Goal: Information Seeking & Learning: Learn about a topic

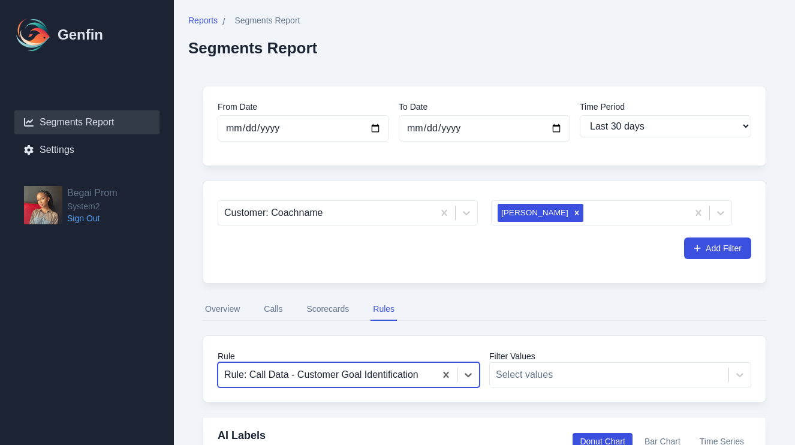
select select "30"
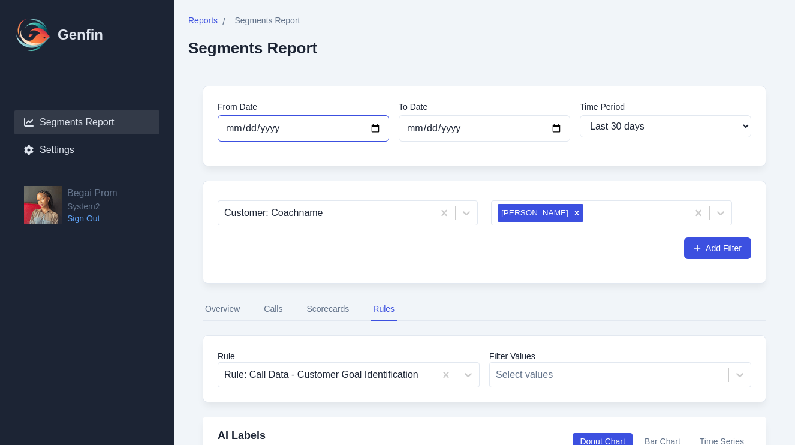
click at [374, 127] on input "[DATE]" at bounding box center [304, 128] width 172 height 26
type input "[DATE]"
select select "custom"
type input "[DATE]"
click at [434, 125] on input "[DATE]" at bounding box center [485, 128] width 172 height 26
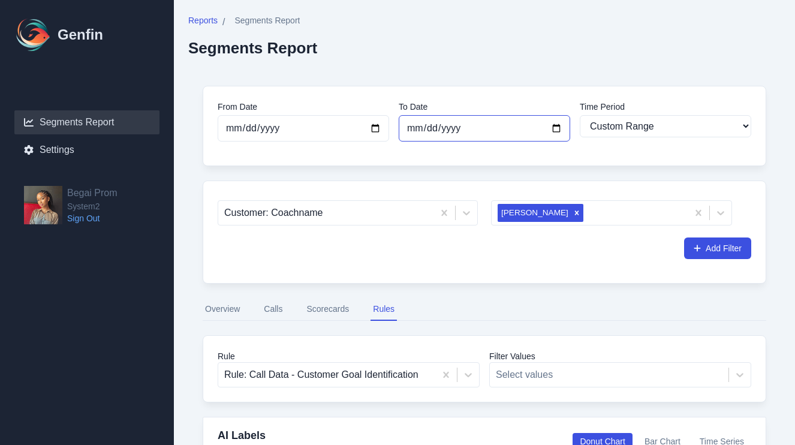
click at [560, 127] on input "[DATE]" at bounding box center [485, 128] width 172 height 26
click at [472, 136] on input "[DATE]" at bounding box center [485, 128] width 172 height 26
click at [491, 134] on input "[DATE]" at bounding box center [485, 128] width 172 height 26
click at [559, 129] on input "2025-07-30" at bounding box center [485, 128] width 172 height 26
type input "[DATE]"
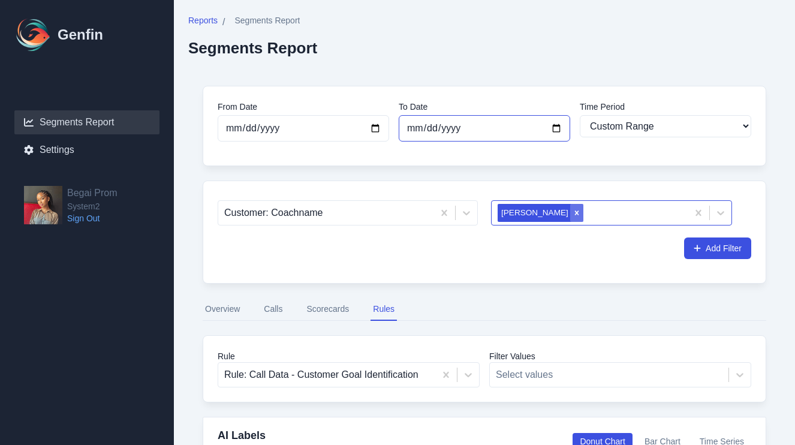
click at [573, 212] on icon "Remove Lex Moton" at bounding box center [577, 213] width 8 height 8
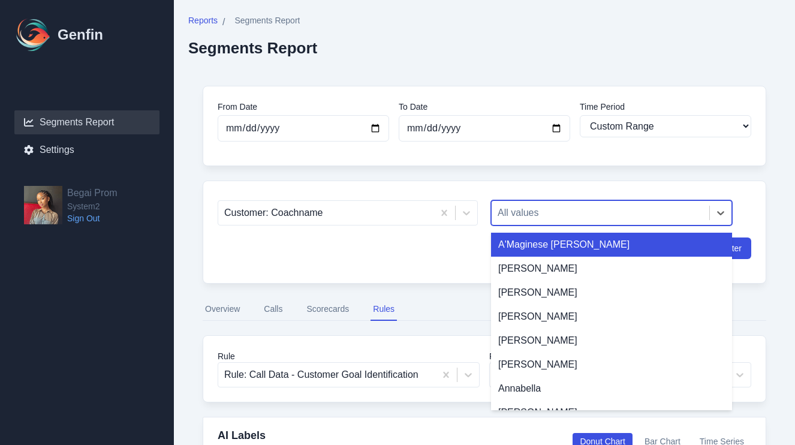
click at [509, 211] on div at bounding box center [601, 213] width 206 height 17
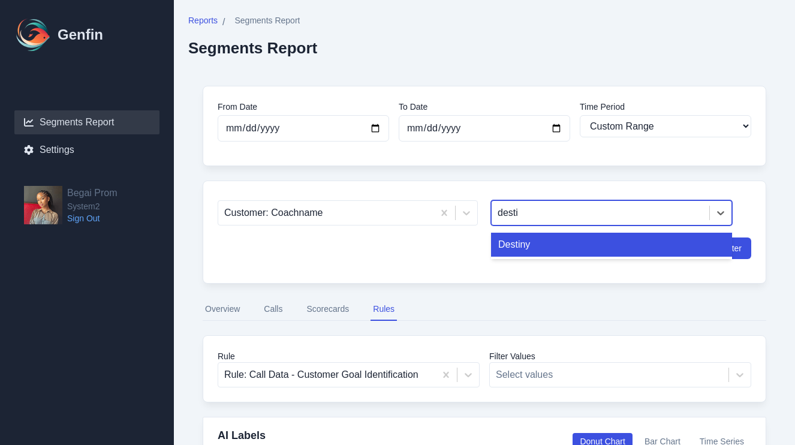
type input "destin"
click at [528, 246] on div "Destiny" at bounding box center [611, 245] width 241 height 24
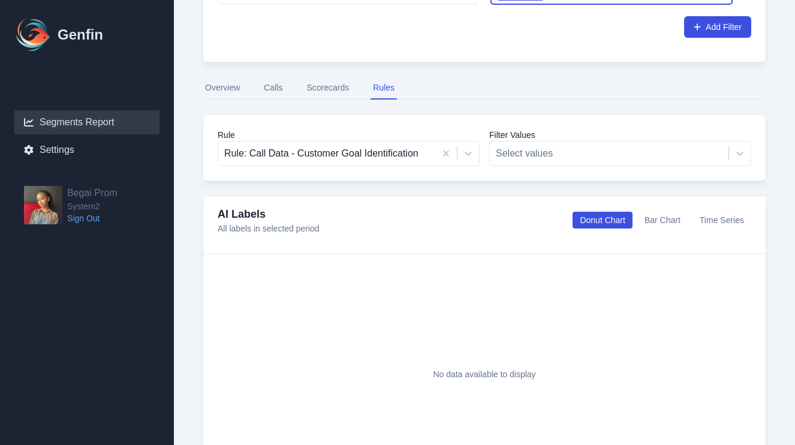
scroll to position [231, 0]
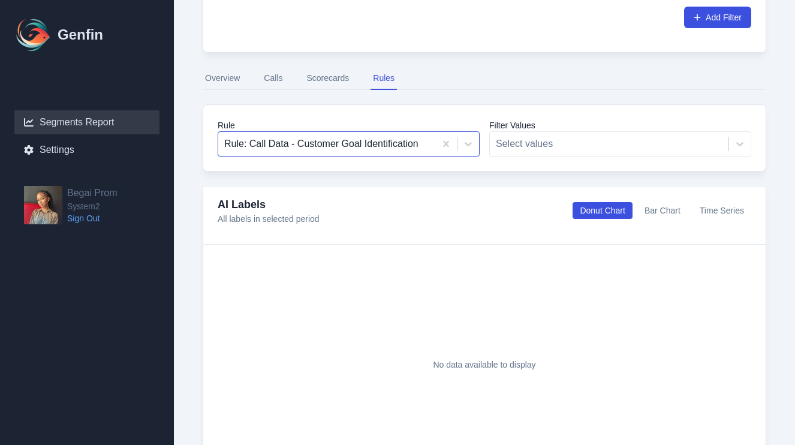
click at [407, 139] on div at bounding box center [326, 144] width 205 height 17
click at [224, 83] on button "Overview" at bounding box center [223, 78] width 40 height 23
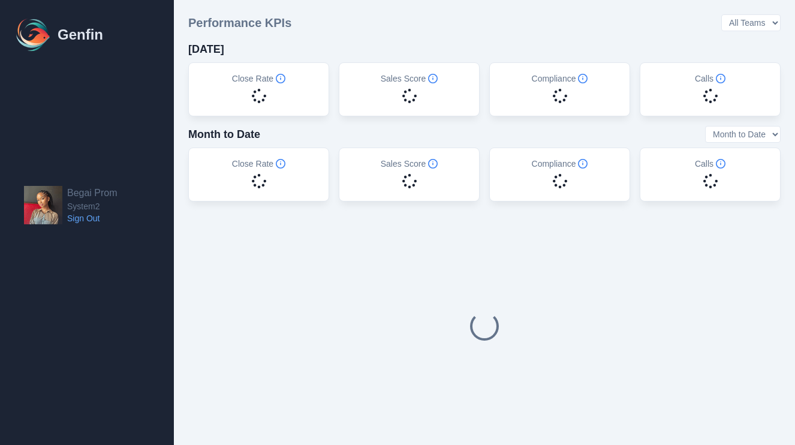
select select "14"
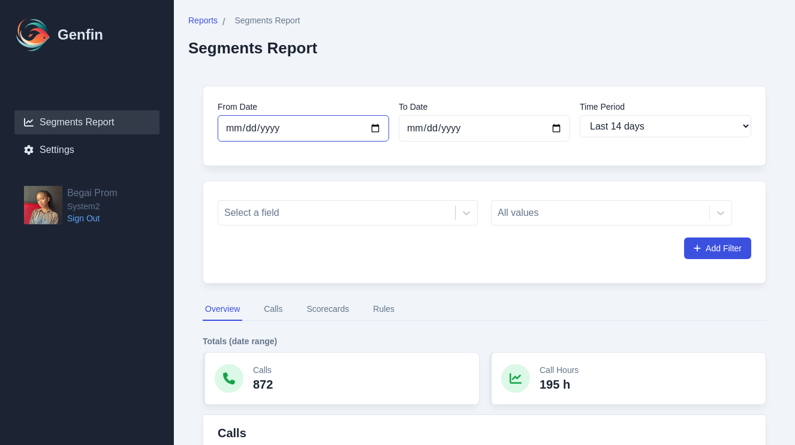
click at [378, 125] on input "[DATE]" at bounding box center [304, 128] width 172 height 26
type input "[DATE]"
select select "custom"
click at [457, 124] on input "[DATE]" at bounding box center [485, 128] width 172 height 26
click at [548, 136] on input "[DATE]" at bounding box center [485, 128] width 172 height 26
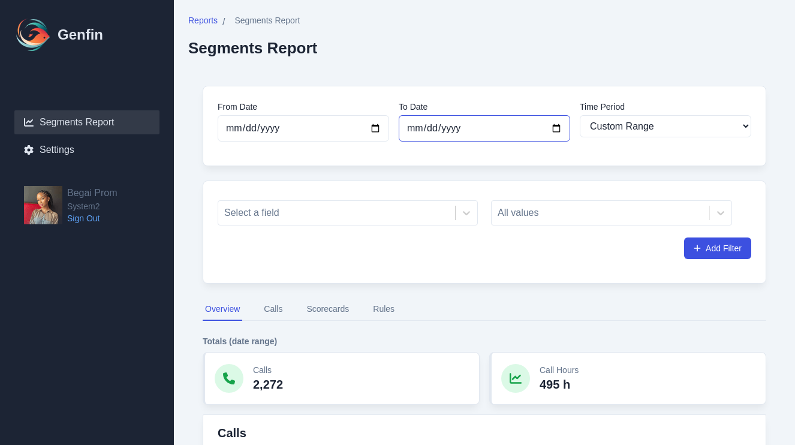
click at [558, 132] on input "[DATE]" at bounding box center [485, 128] width 172 height 26
type input "[DATE]"
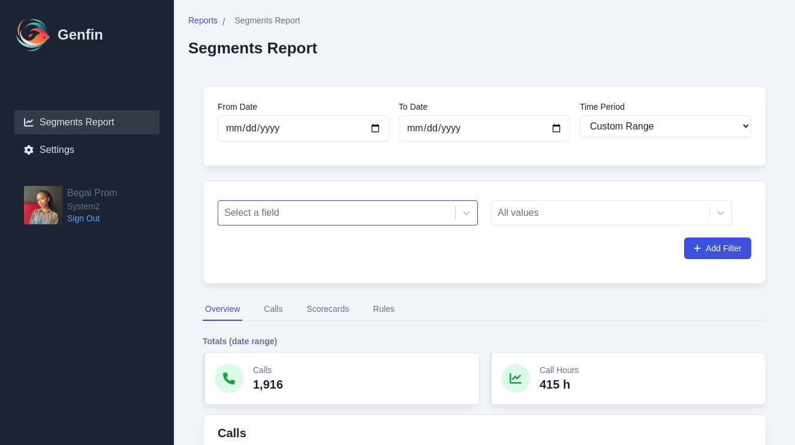
click at [419, 211] on div at bounding box center [336, 213] width 225 height 17
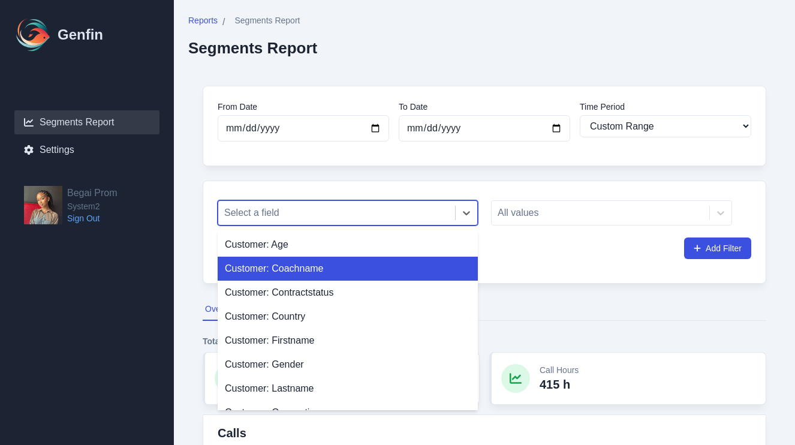
click at [378, 261] on div "Customer: Coachname" at bounding box center [348, 269] width 260 height 24
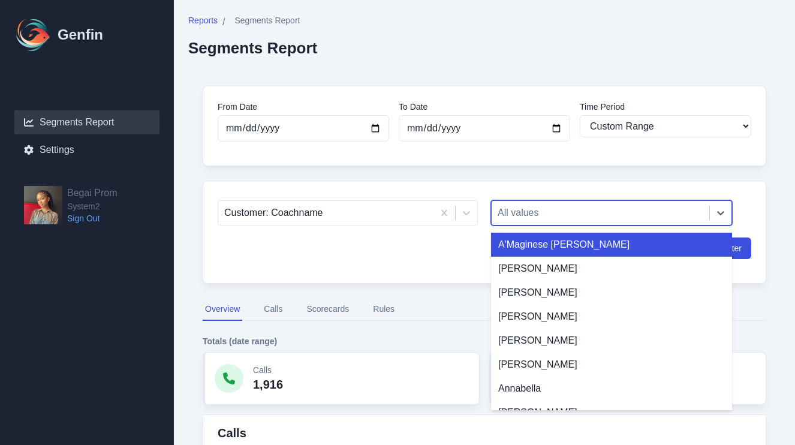
click at [522, 221] on div at bounding box center [601, 213] width 206 height 17
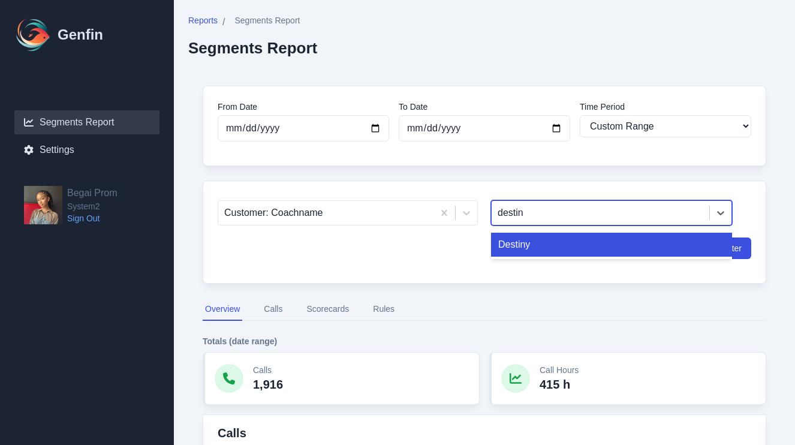
type input "destiny"
click at [535, 245] on div "Destiny" at bounding box center [611, 245] width 241 height 24
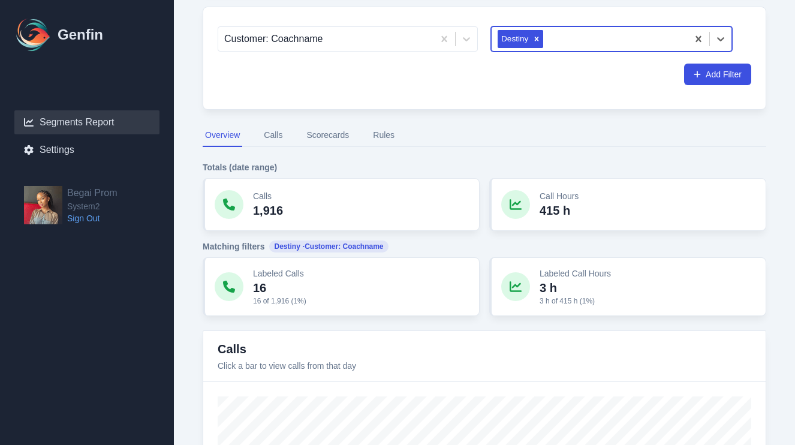
scroll to position [115, 0]
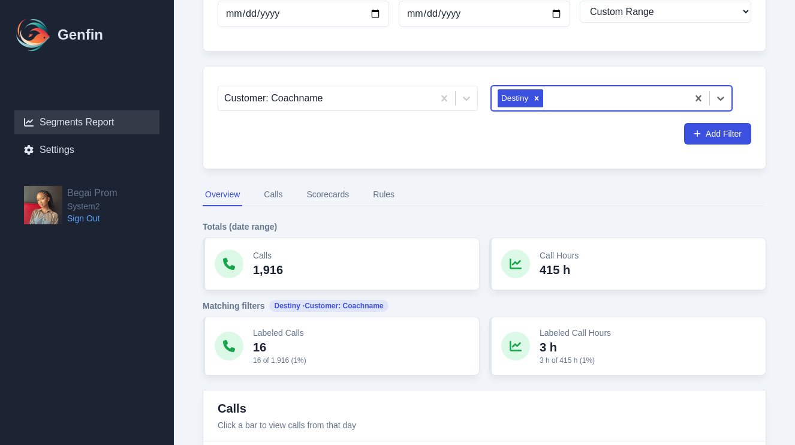
click at [391, 193] on button "Rules" at bounding box center [384, 195] width 26 height 23
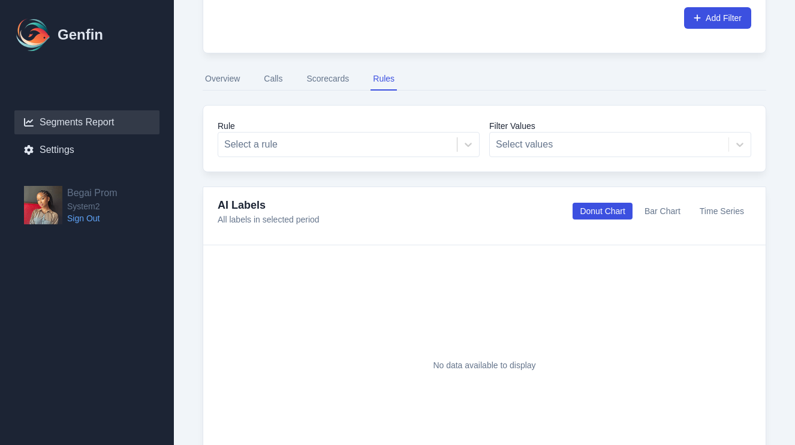
scroll to position [234, 0]
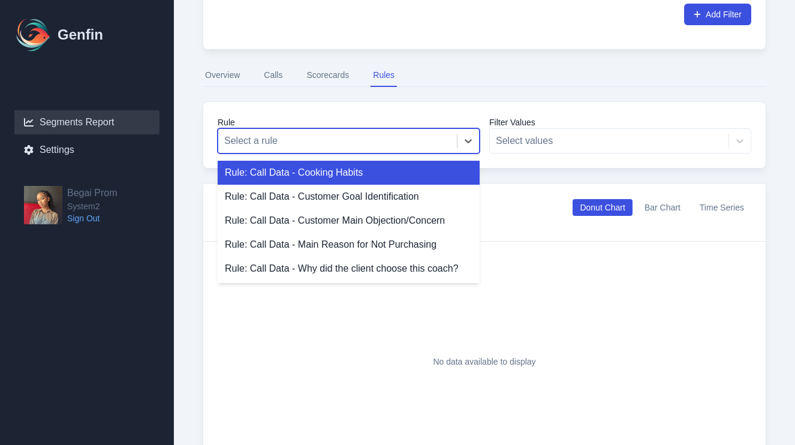
click at [416, 147] on div at bounding box center [337, 141] width 227 height 17
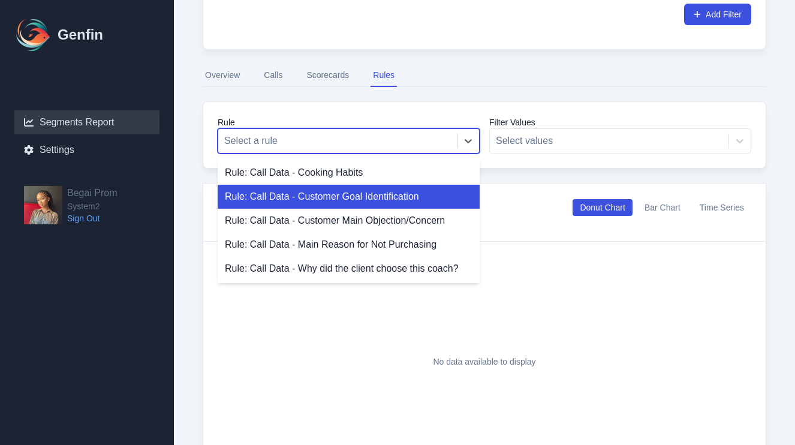
click at [397, 197] on div "Rule: Call Data - Customer Goal Identification" at bounding box center [349, 197] width 262 height 24
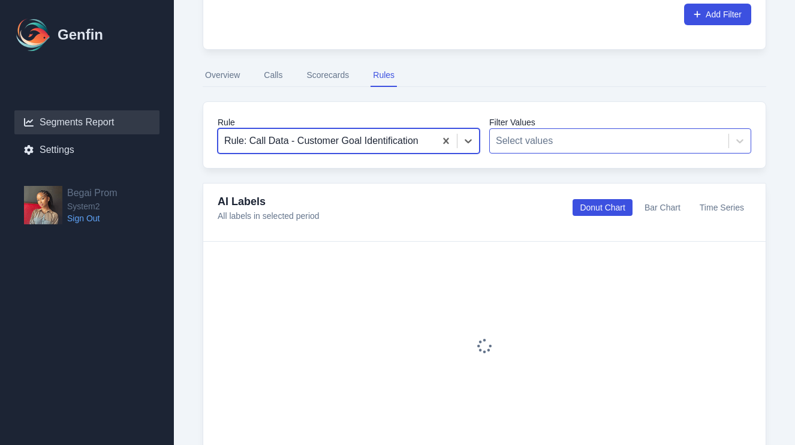
click at [552, 140] on div at bounding box center [609, 141] width 227 height 17
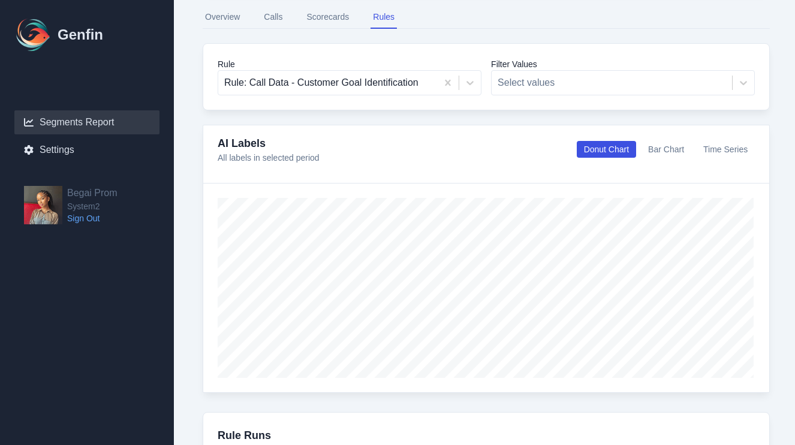
scroll to position [293, 0]
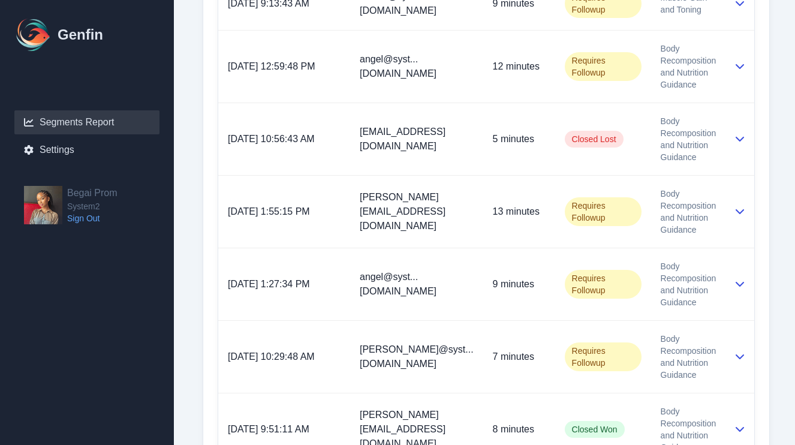
scroll to position [1121, 0]
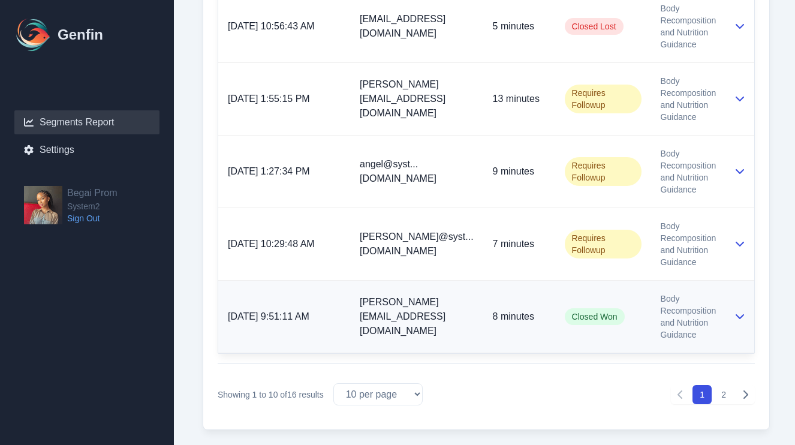
click at [733, 298] on td at bounding box center [740, 317] width 29 height 73
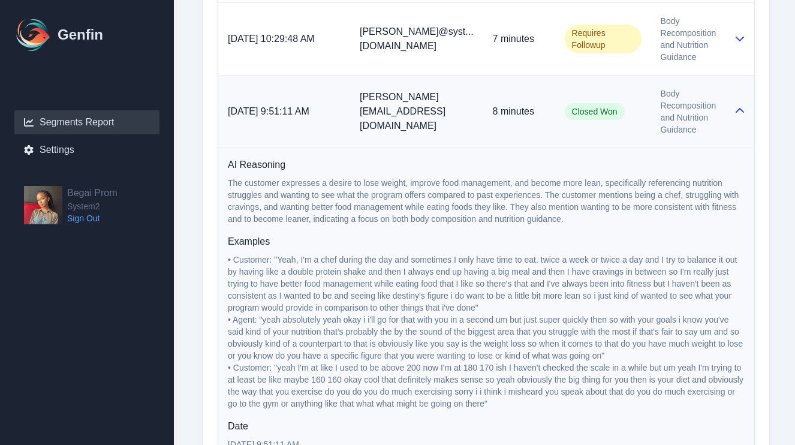
scroll to position [1327, 0]
click at [740, 107] on icon at bounding box center [740, 109] width 8 height 5
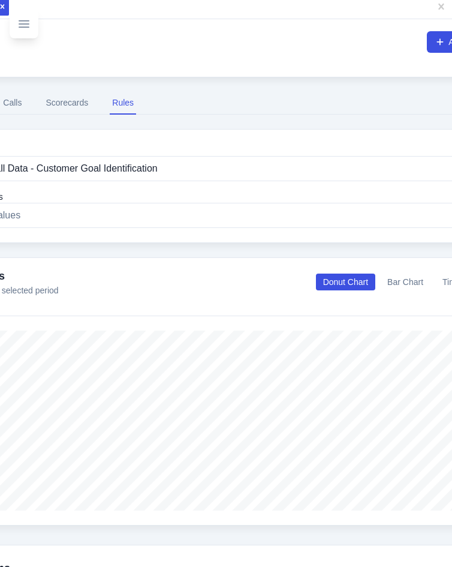
scroll to position [336, 0]
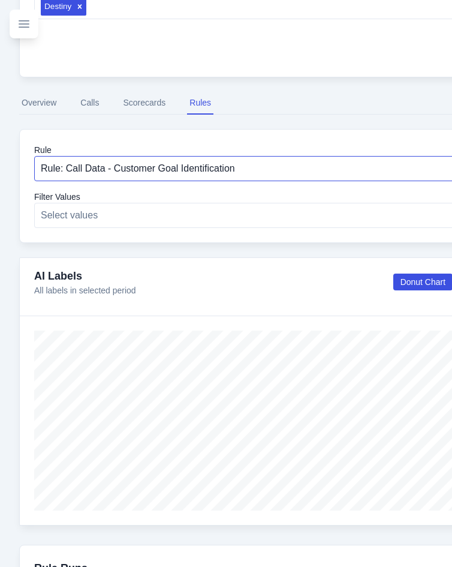
click at [188, 168] on div at bounding box center [281, 168] width 480 height 17
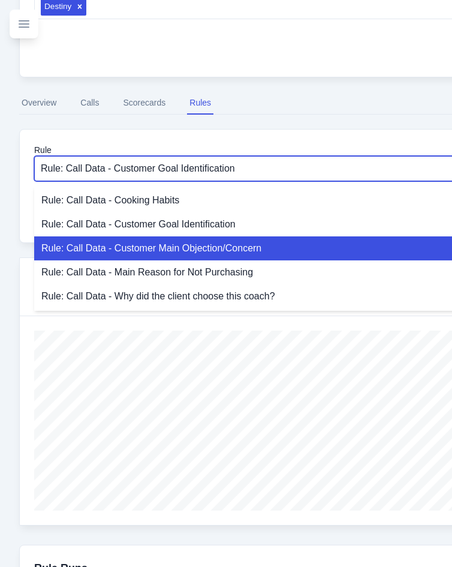
drag, startPoint x: 173, startPoint y: 229, endPoint x: 169, endPoint y: 243, distance: 14.3
click at [169, 243] on div "Rule: Call Data - Cooking Habits Rule: Call Data - Customer Goal Identification…" at bounding box center [302, 248] width 537 height 125
click at [169, 243] on div "Rule: Call Data - Customer Main Objection/Concern" at bounding box center [302, 248] width 537 height 24
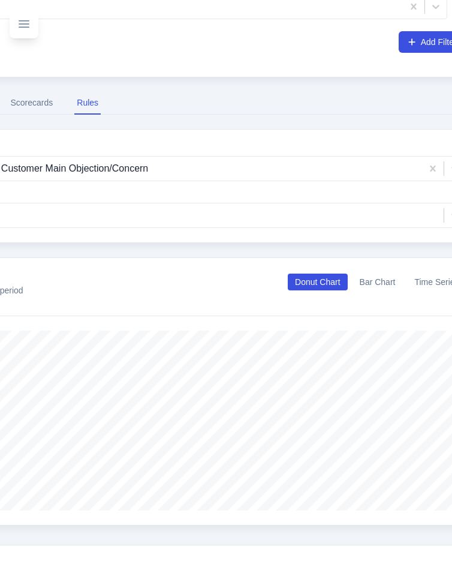
scroll to position [336, 105]
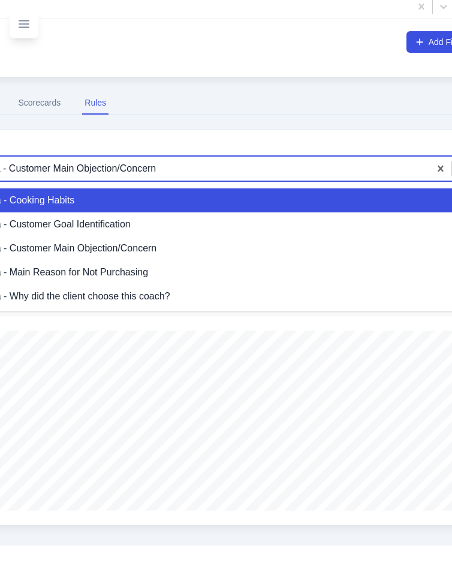
click at [184, 169] on div at bounding box center [180, 168] width 488 height 17
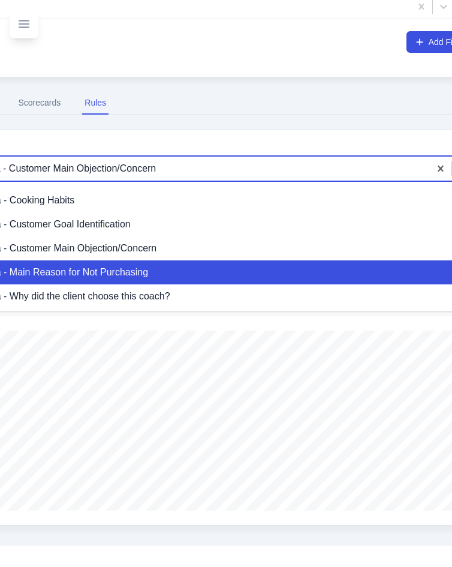
click at [156, 269] on div "Rule: Call Data - Main Reason for Not Purchasing" at bounding box center [201, 272] width 545 height 24
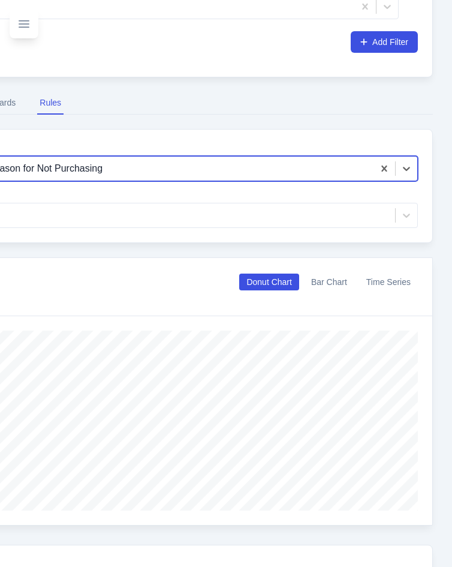
scroll to position [336, 49]
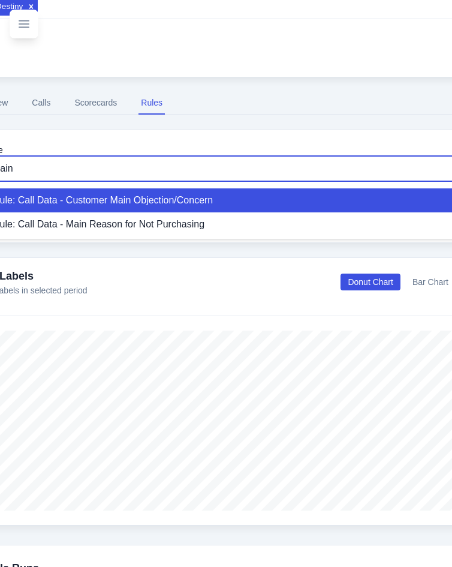
type input "Main"
click at [257, 272] on div "AI Labels All labels in selected period Donut Chart Bar Chart Time Series" at bounding box center [253, 281] width 534 height 29
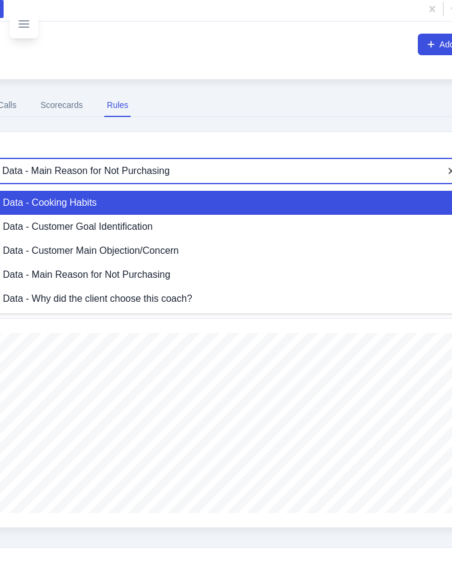
scroll to position [334, 0]
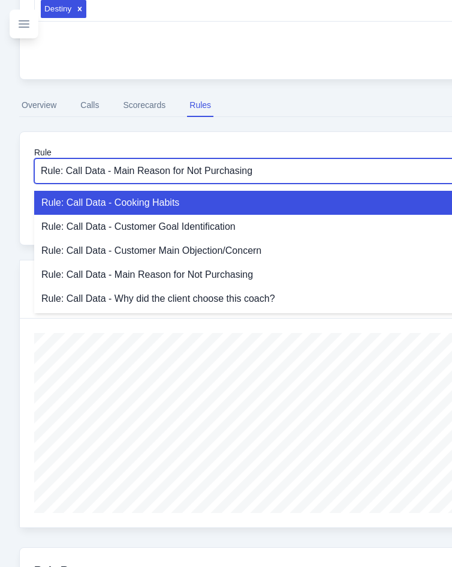
click at [161, 172] on div at bounding box center [279, 171] width 477 height 17
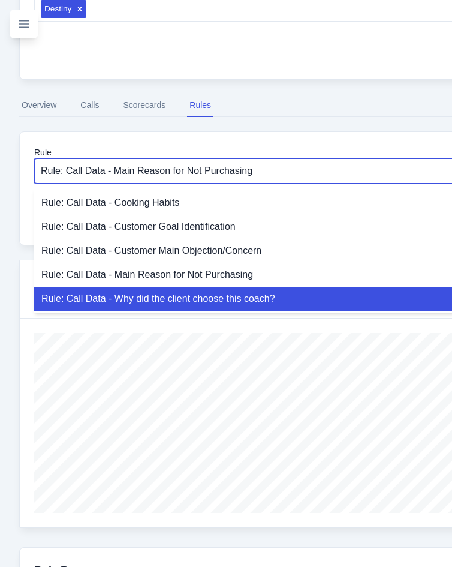
click at [167, 296] on div "Rule: Call Data - Why did the client choose this coach?" at bounding box center [301, 299] width 534 height 24
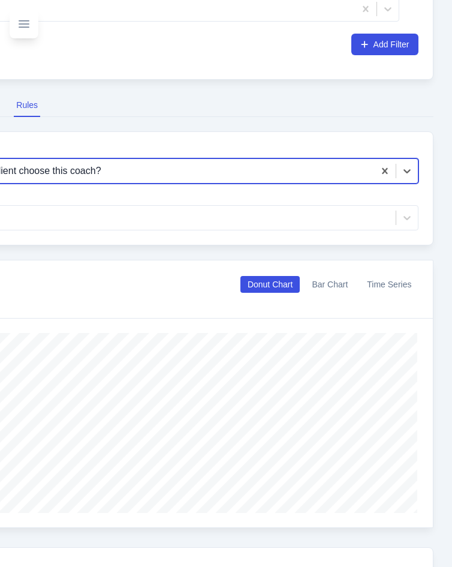
scroll to position [334, 43]
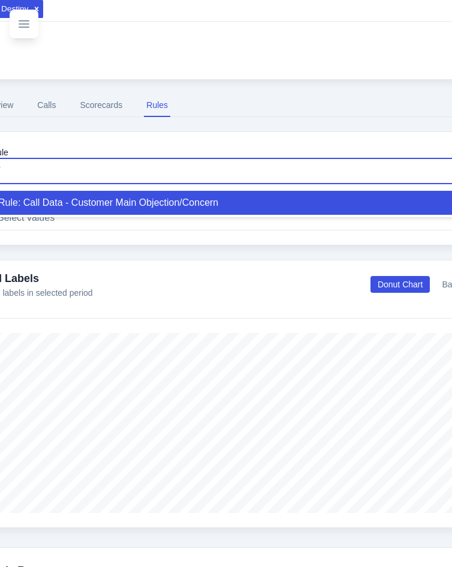
type input "/"
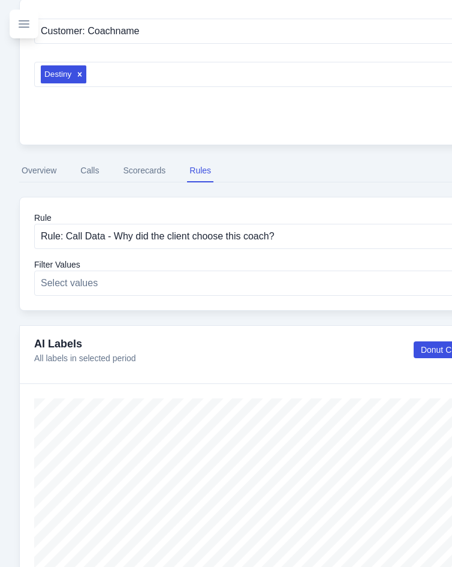
scroll to position [257, 0]
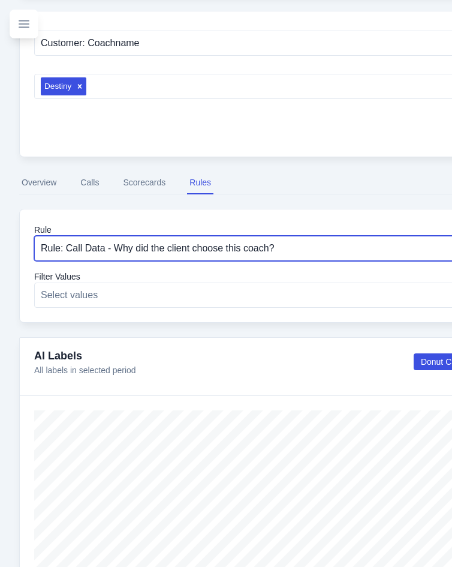
click at [81, 184] on button "Calls" at bounding box center [89, 183] width 23 height 23
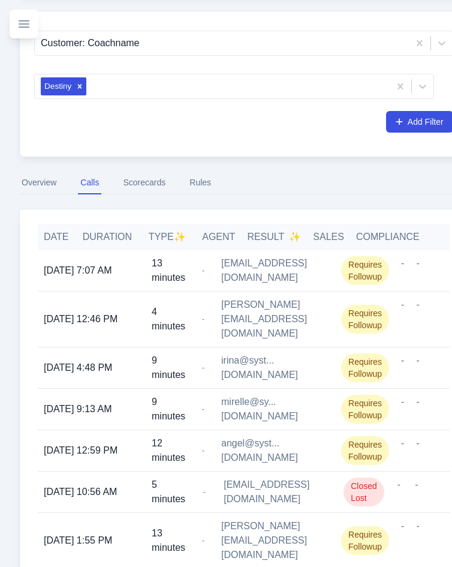
click at [47, 184] on button "Overview" at bounding box center [39, 183] width 40 height 23
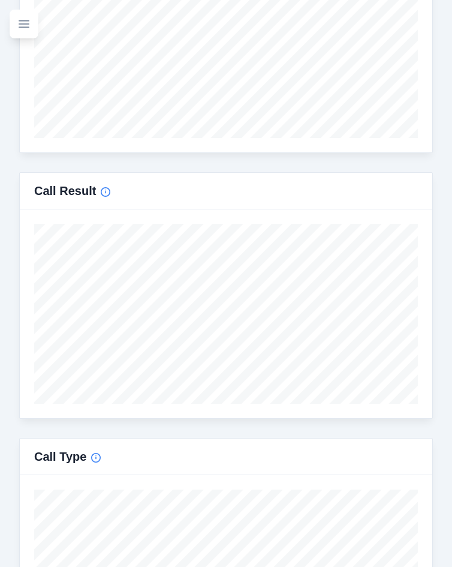
scroll to position [872, 0]
click at [101, 190] on icon "Info" at bounding box center [106, 193] width 10 height 10
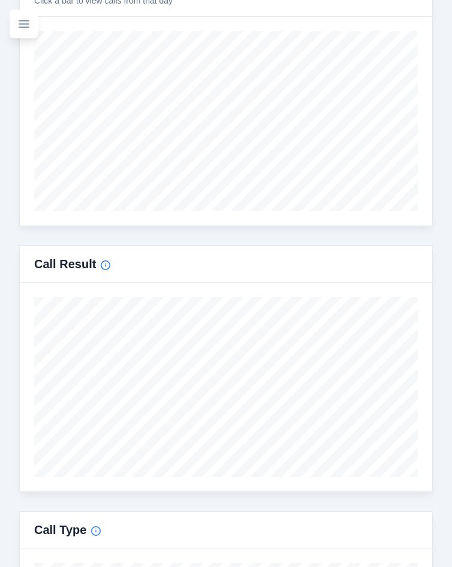
scroll to position [849, 0]
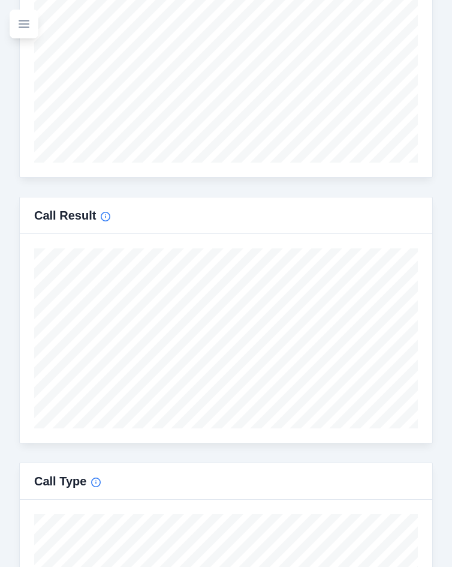
type input "[DATE]"
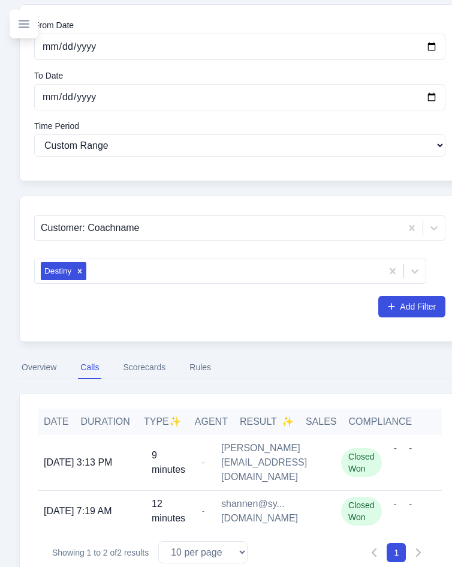
scroll to position [91, 0]
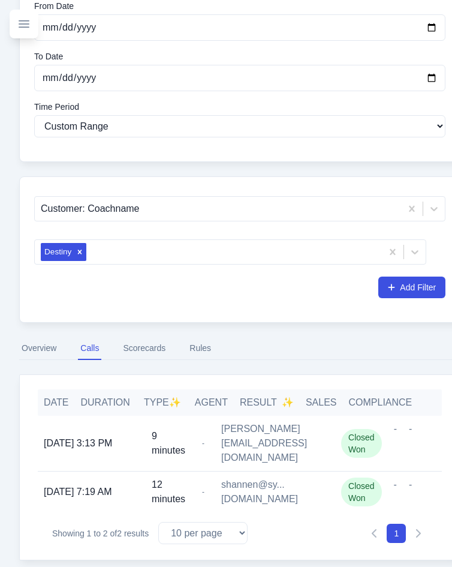
click at [293, 436] on span "[PERSON_NAME][EMAIL_ADDRESS][DOMAIN_NAME]" at bounding box center [275, 443] width 108 height 43
click at [417, 437] on div "-" at bounding box center [410, 443] width 15 height 55
click at [413, 432] on div "-" at bounding box center [410, 443] width 15 height 55
click at [262, 444] on span "shannen@sy...[DOMAIN_NAME]" at bounding box center [275, 491] width 108 height 29
click at [398, 444] on div "-" at bounding box center [395, 491] width 15 height 41
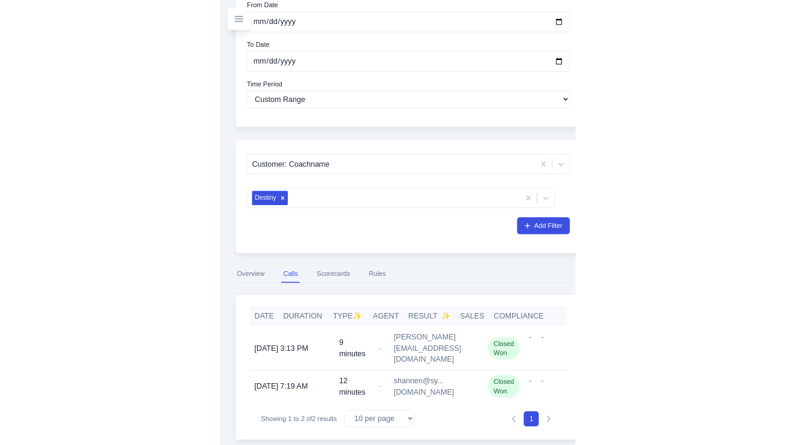
scroll to position [124, 0]
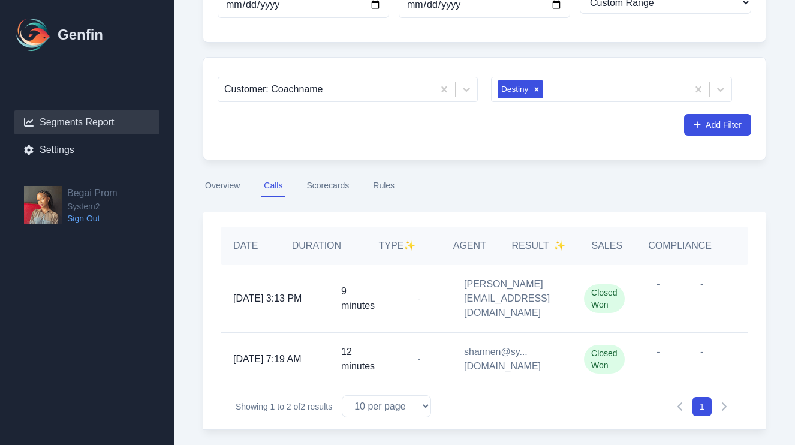
click at [641, 297] on div "-" at bounding box center [659, 298] width 44 height 67
click at [657, 288] on div "-" at bounding box center [659, 298] width 44 height 67
click at [291, 291] on span "[DATE] 3:13 PM" at bounding box center [267, 298] width 68 height 14
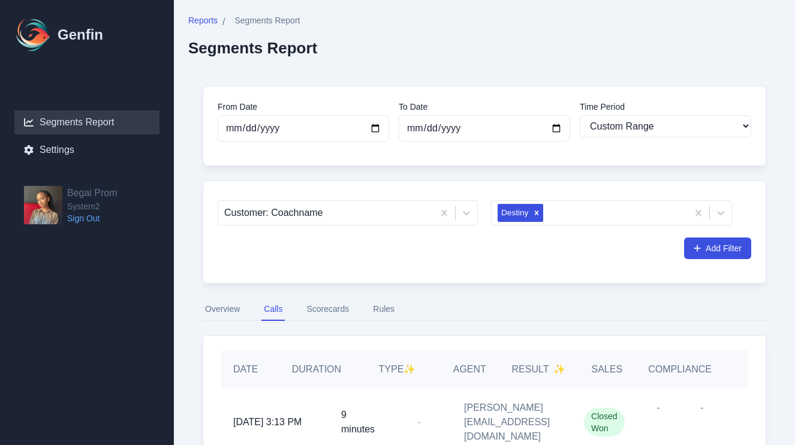
click at [248, 313] on nav "Overview Calls Scorecards Rules" at bounding box center [485, 309] width 564 height 23
click at [238, 313] on button "Overview" at bounding box center [223, 309] width 40 height 23
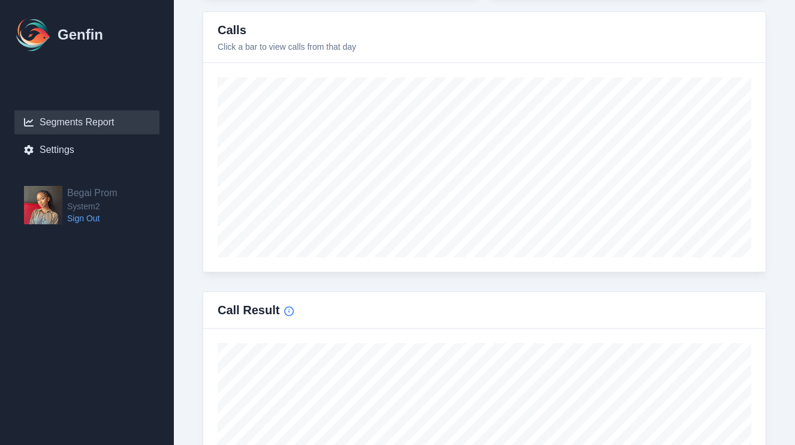
scroll to position [155, 0]
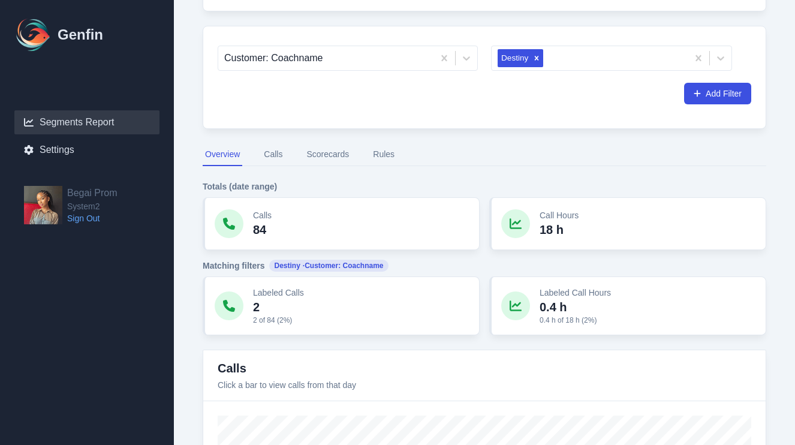
click at [230, 155] on button "Overview" at bounding box center [223, 154] width 40 height 23
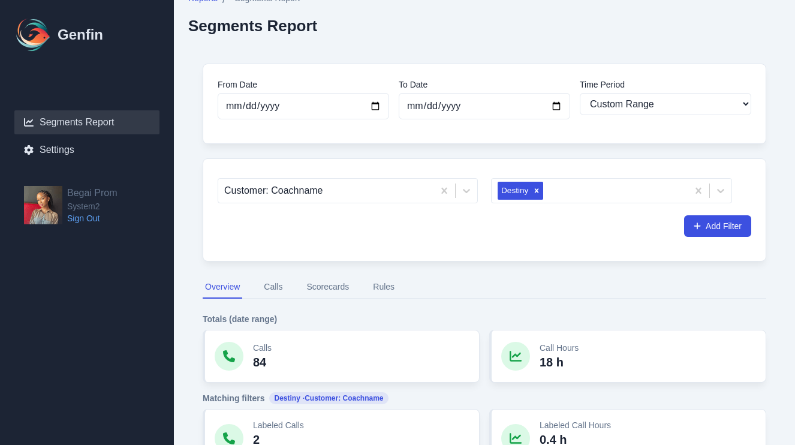
scroll to position [0, 0]
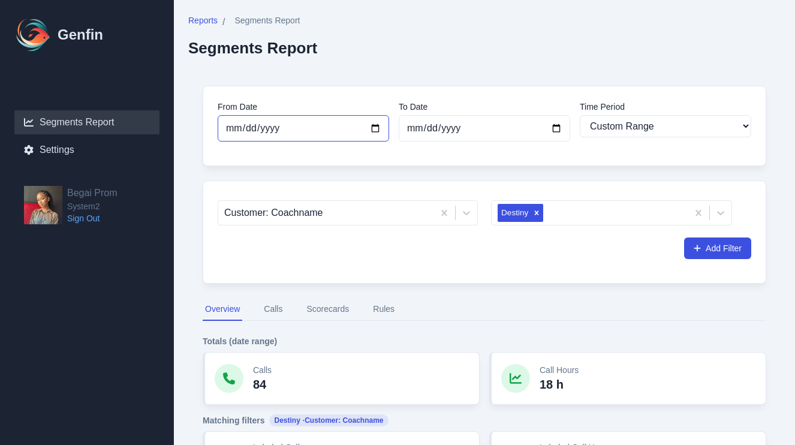
click at [293, 133] on input "[DATE]" at bounding box center [304, 128] width 172 height 26
click at [372, 127] on input "[DATE]" at bounding box center [304, 128] width 172 height 26
type input "[DATE]"
click at [481, 130] on input "[DATE]" at bounding box center [485, 128] width 172 height 26
click at [555, 125] on input "[DATE]" at bounding box center [485, 128] width 172 height 26
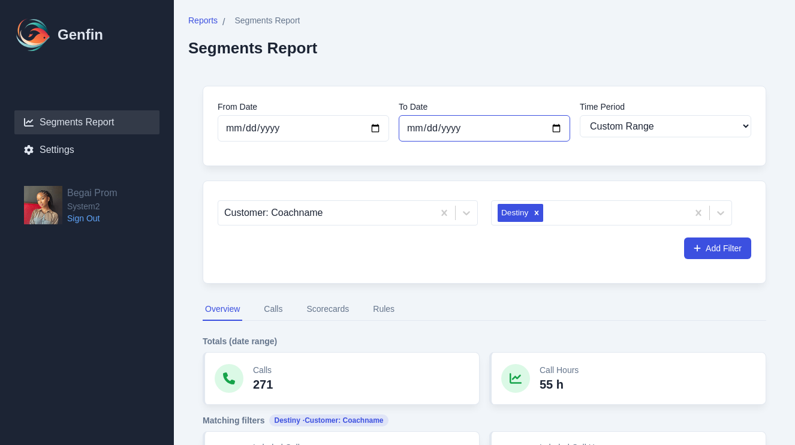
type input "[DATE]"
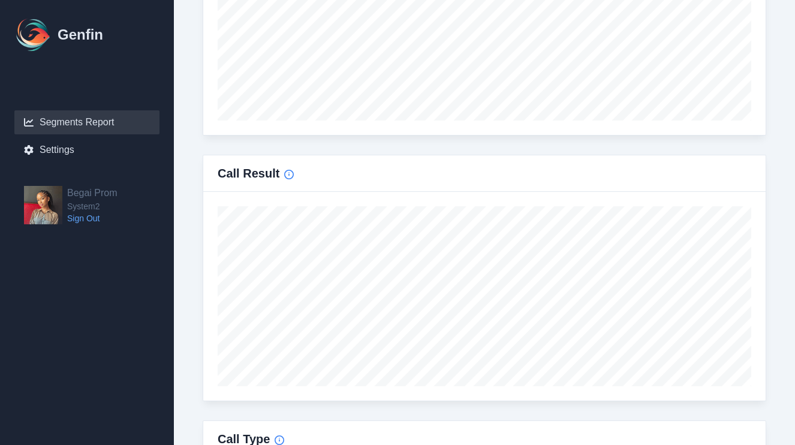
scroll to position [698, 0]
